Goal: Task Accomplishment & Management: Use online tool/utility

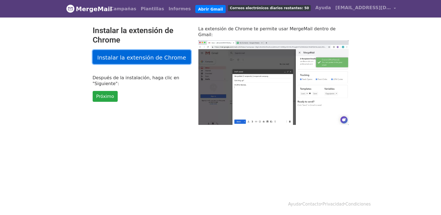
click at [136, 58] on font "Instalar la extensión de Chrome" at bounding box center [141, 57] width 89 height 7
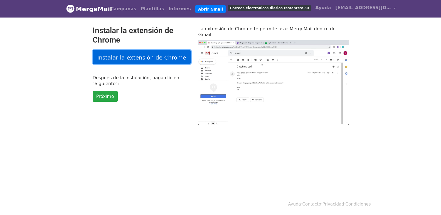
type input "43.96"
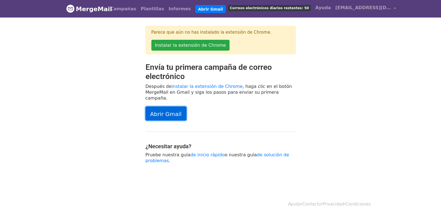
click at [162, 111] on font "Abrir Gmail" at bounding box center [165, 114] width 31 height 7
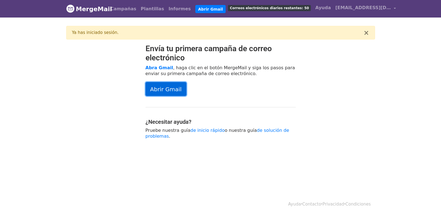
click at [163, 88] on font "Abrir Gmail" at bounding box center [165, 89] width 31 height 7
